Goal: Task Accomplishment & Management: Use online tool/utility

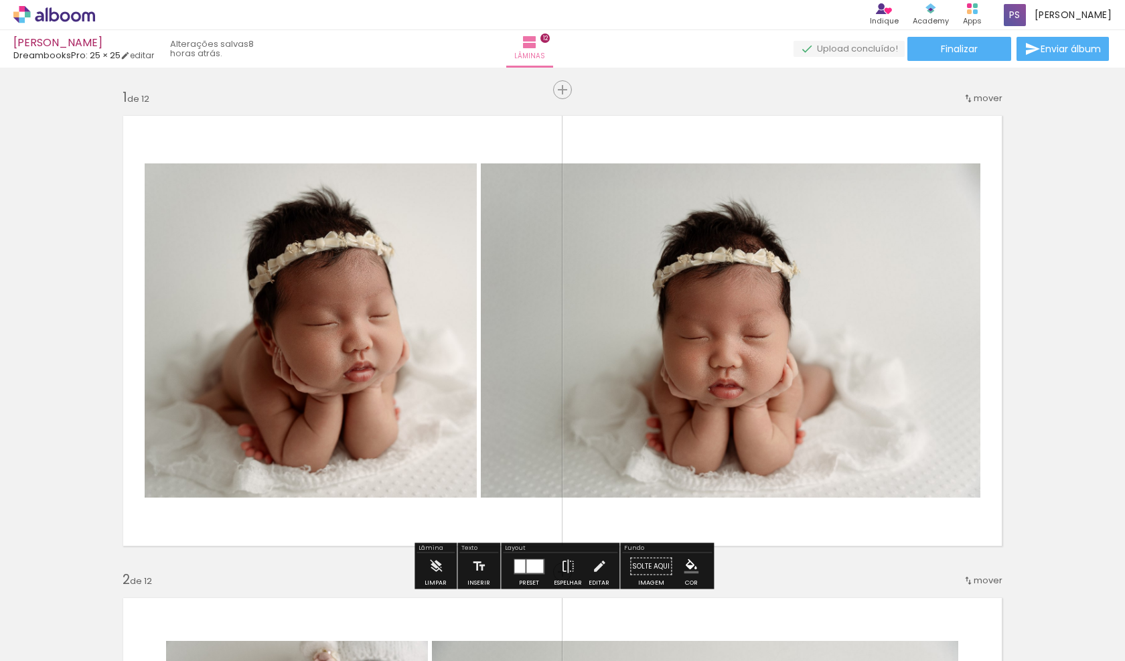
scroll to position [0, 1300]
